Goal: Information Seeking & Learning: Find specific fact

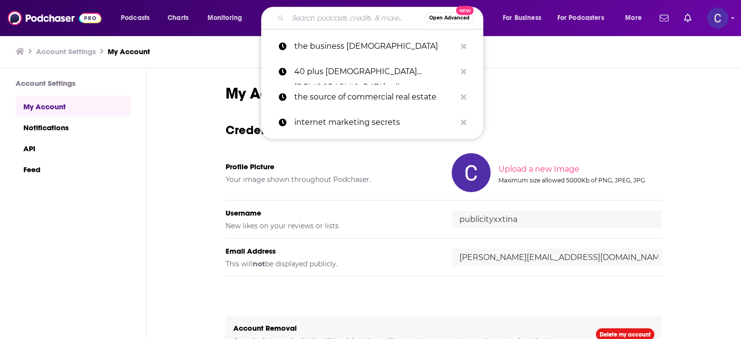
click at [365, 19] on input "Search podcasts, credits, & more..." at bounding box center [356, 18] width 137 height 16
paste input "The Ultimate Journey of Self-Care"
type input "The Ultimate Journey of Self-Care"
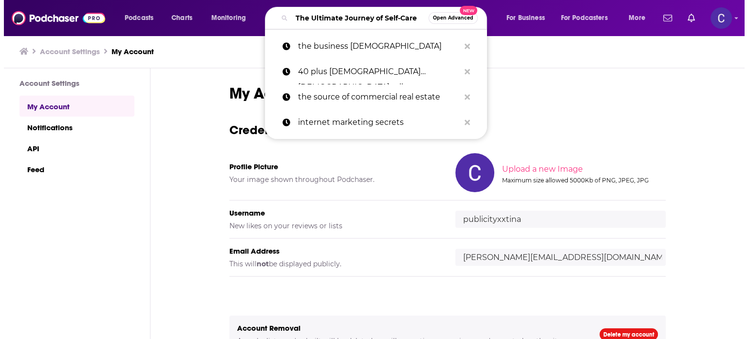
scroll to position [0, 12]
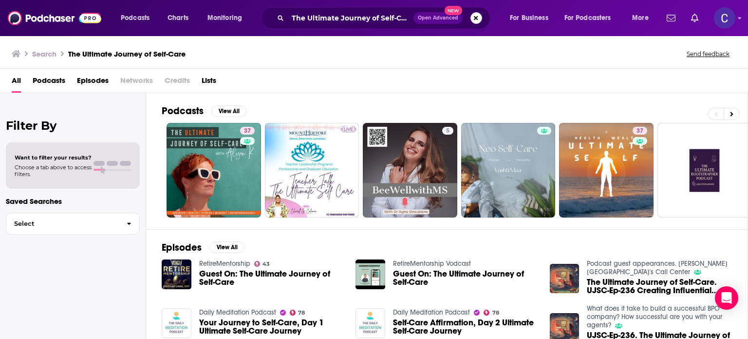
click at [475, 19] on button "Search podcasts, credits, & more..." at bounding box center [477, 18] width 12 height 12
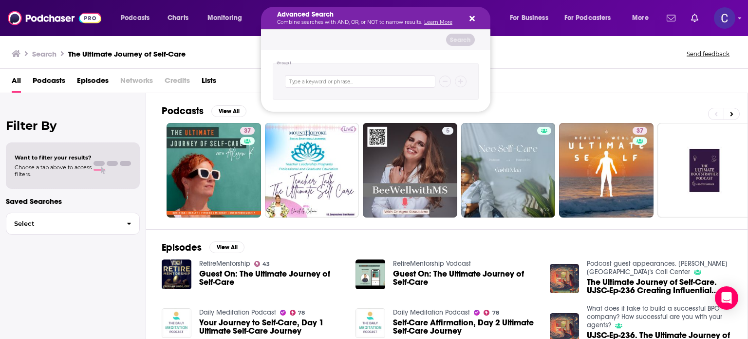
click at [473, 16] on icon "Search podcasts, credits, & more..." at bounding box center [472, 19] width 5 height 8
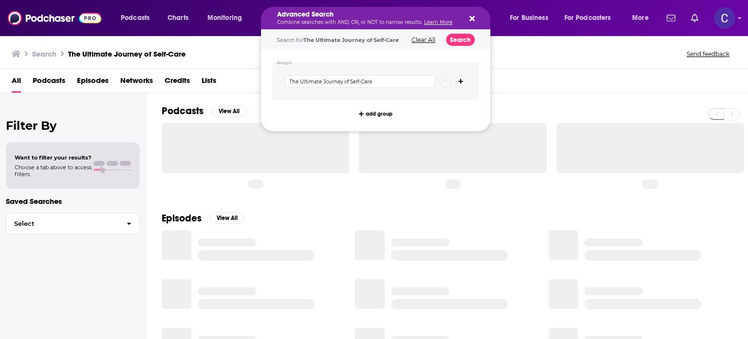
click at [468, 19] on button "Search podcasts, credits, & more..." at bounding box center [471, 18] width 8 height 8
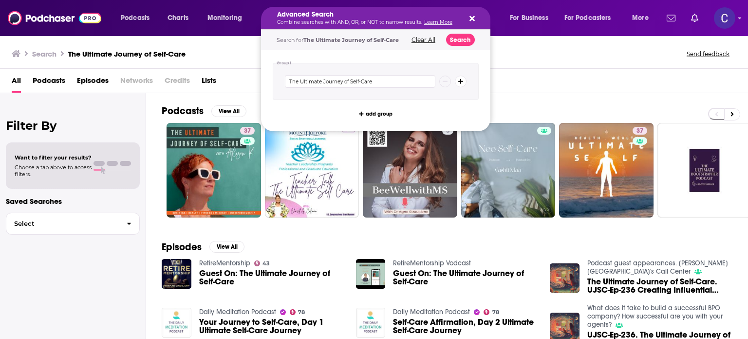
drag, startPoint x: 296, startPoint y: 17, endPoint x: 401, endPoint y: 23, distance: 105.9
click at [467, 16] on button "Search podcasts, credits, & more..." at bounding box center [471, 18] width 8 height 8
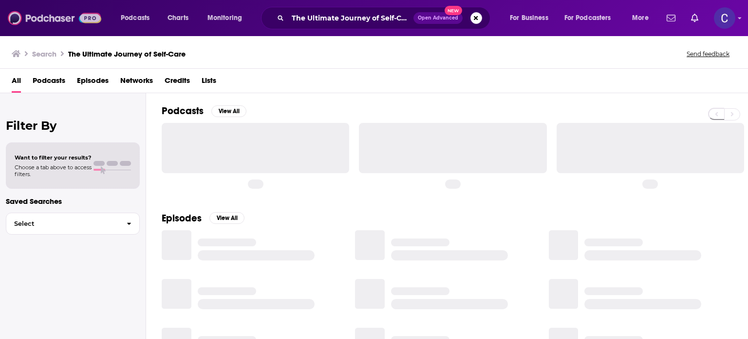
click at [33, 15] on img at bounding box center [55, 18] width 94 height 19
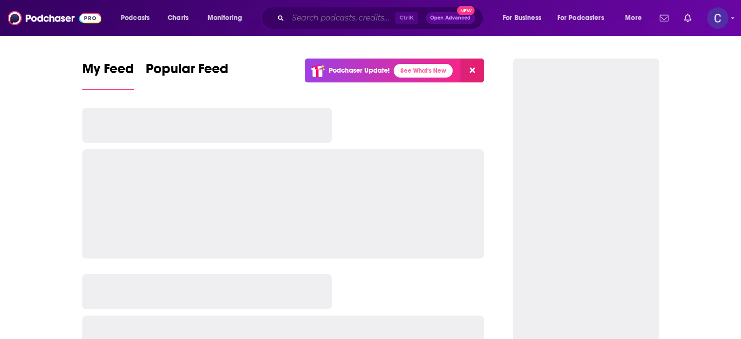
click at [303, 18] on input "Search podcasts, credits, & more..." at bounding box center [341, 18] width 107 height 16
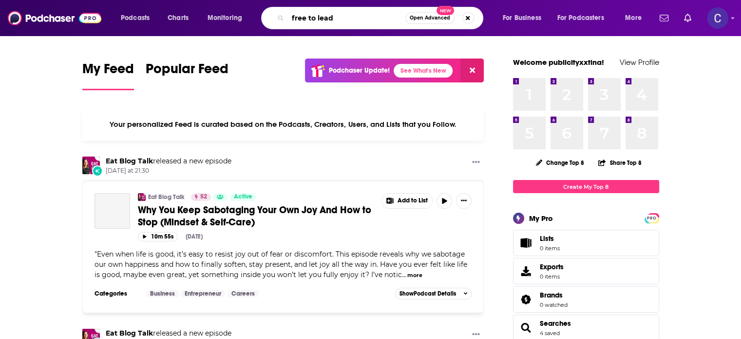
type input "free to lead"
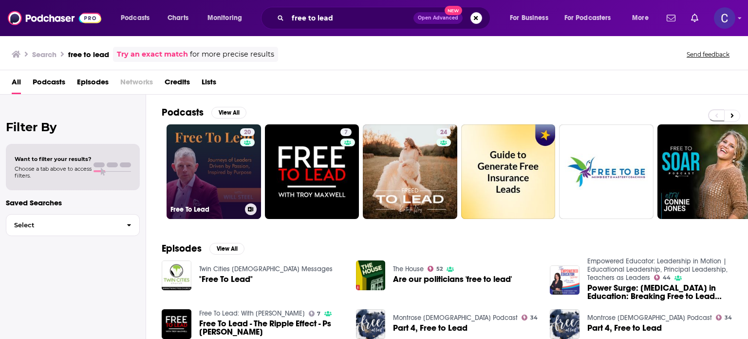
click at [210, 157] on link "20 Free To Lead" at bounding box center [214, 171] width 95 height 95
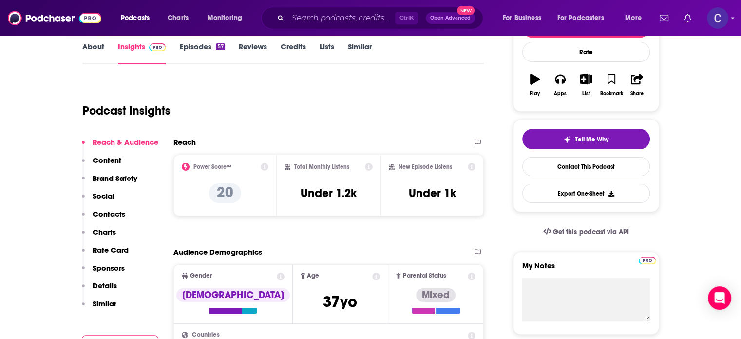
scroll to position [146, 0]
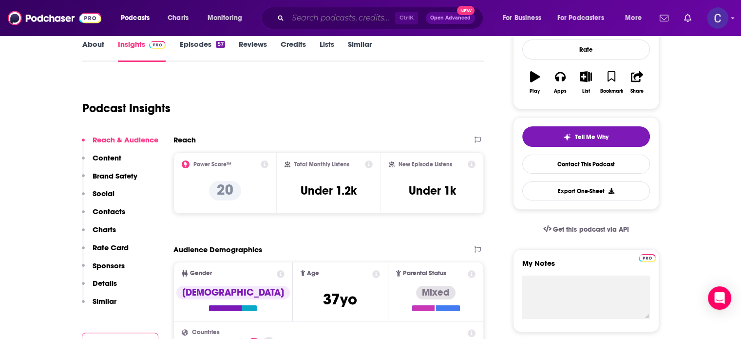
click at [331, 18] on input "Search podcasts, credits, & more..." at bounding box center [341, 18] width 107 height 16
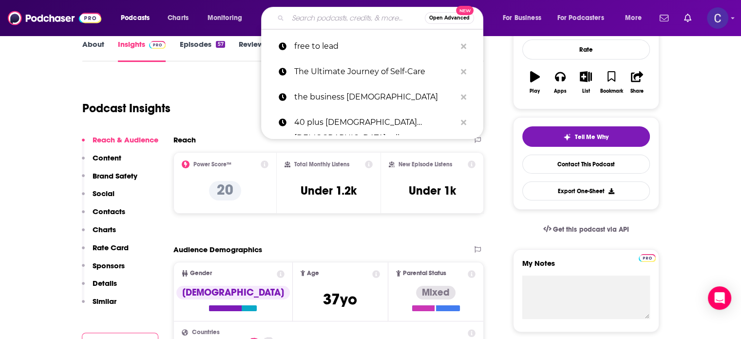
paste input "Cake on Tuesday"
type input "Cake on Tuesday"
